Goal: Task Accomplishment & Management: Use online tool/utility

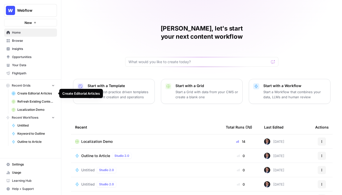
click at [23, 44] on link "Browse" at bounding box center [30, 41] width 53 height 8
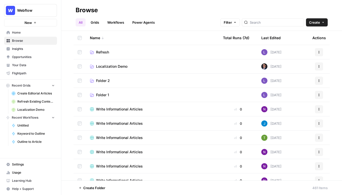
click at [120, 71] on td "Localization Demo" at bounding box center [152, 66] width 133 height 14
click at [118, 69] on td "Localization Demo" at bounding box center [152, 66] width 133 height 14
click at [119, 65] on span "Localization Demo" at bounding box center [111, 66] width 31 height 5
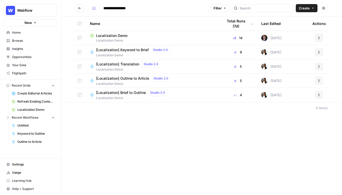
click at [122, 35] on span "Localization Demo" at bounding box center [111, 35] width 31 height 5
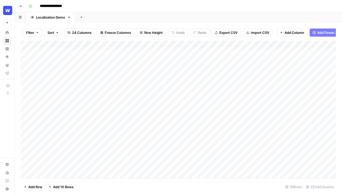
click at [122, 9] on div "**********" at bounding box center [181, 6] width 310 height 8
click at [175, 79] on div "Add Column" at bounding box center [178, 110] width 315 height 138
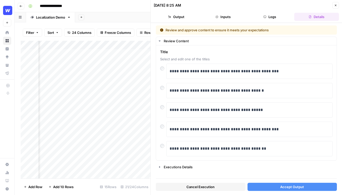
click at [267, 185] on button "Accept Output" at bounding box center [292, 187] width 90 height 8
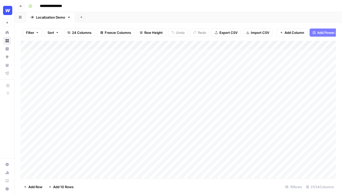
click at [240, 131] on div "Add Column" at bounding box center [178, 110] width 315 height 138
click at [239, 139] on div "Add Column" at bounding box center [178, 110] width 315 height 138
click at [239, 156] on div "Add Column" at bounding box center [178, 110] width 315 height 138
click at [239, 167] on div "Add Column" at bounding box center [178, 110] width 315 height 138
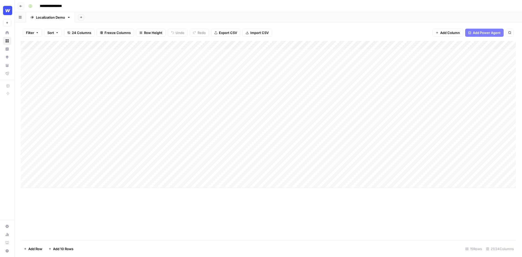
click at [154, 32] on span "Row Height" at bounding box center [153, 32] width 18 height 5
click at [154, 54] on button "Medium" at bounding box center [162, 57] width 48 height 7
click at [167, 14] on div "Add Sheet" at bounding box center [298, 17] width 447 height 10
